Goal: Task Accomplishment & Management: Use online tool/utility

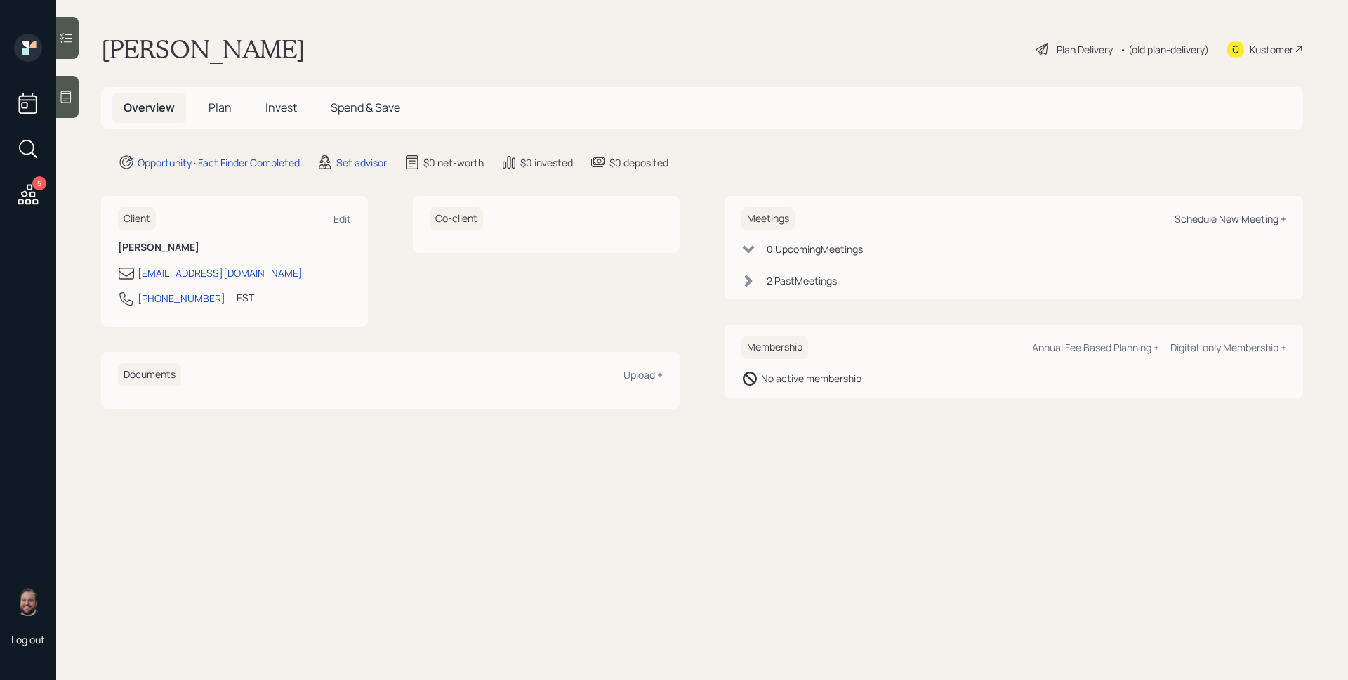
click at [1239, 221] on div "Schedule New Meeting +" at bounding box center [1231, 218] width 112 height 13
select select "round-[PERSON_NAME]"
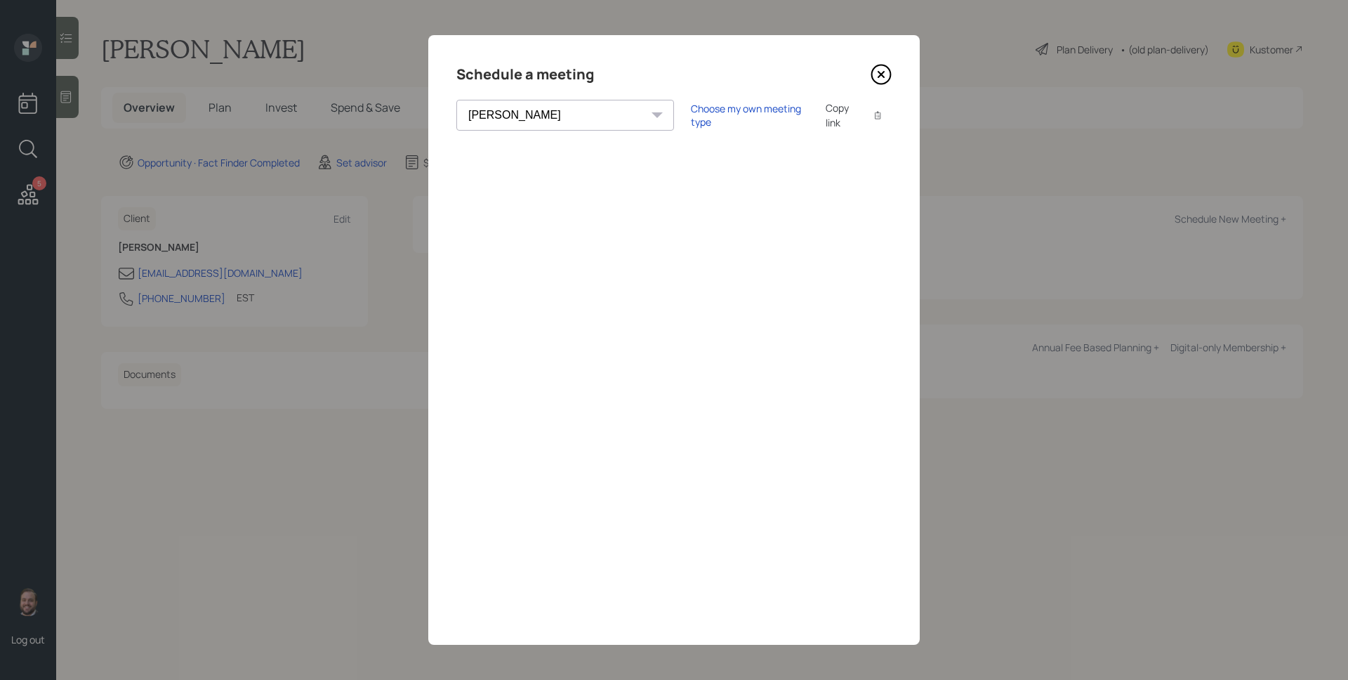
click at [878, 72] on icon at bounding box center [881, 75] width 6 height 6
